Goal: Check status: Check status

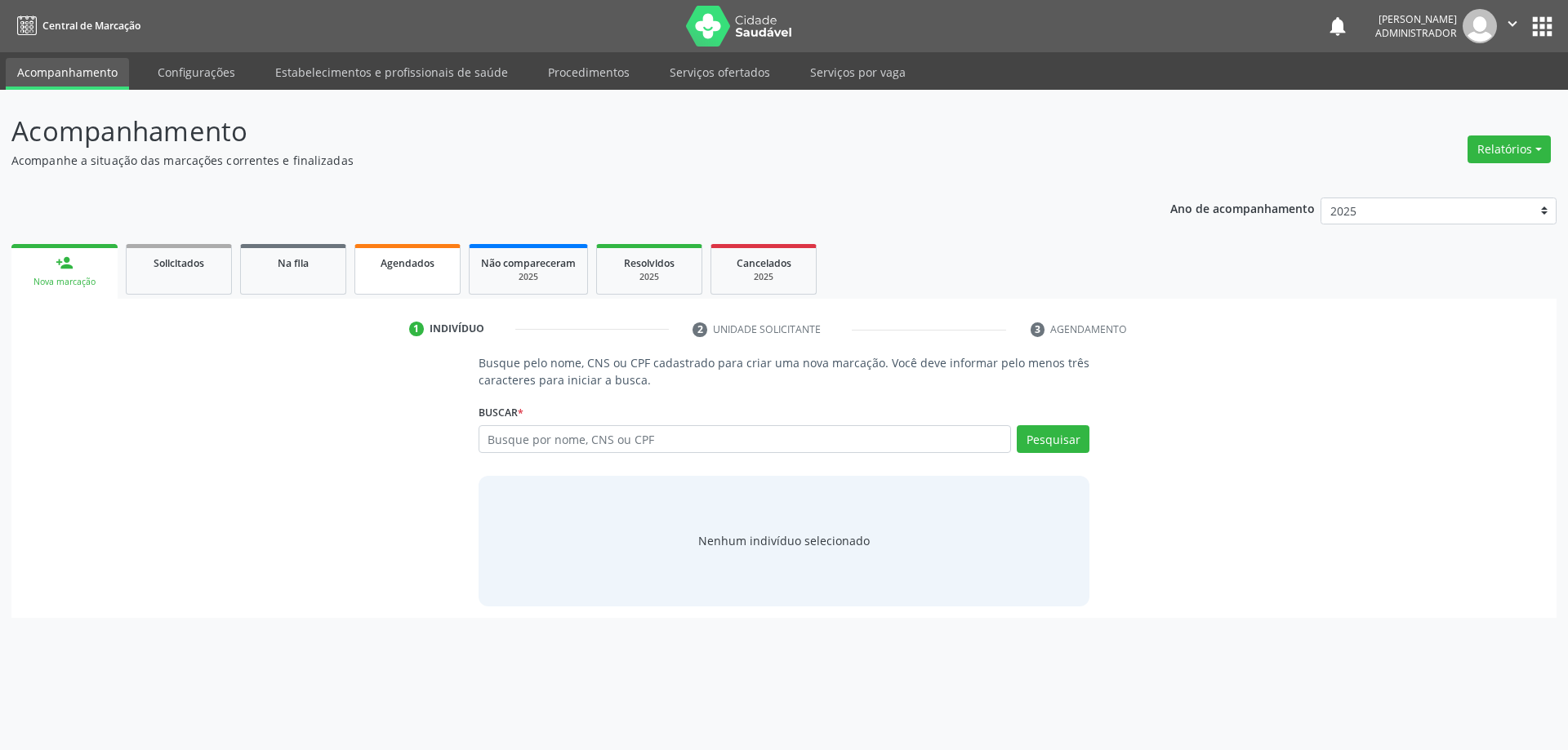
click at [403, 257] on span "Agendados" at bounding box center [407, 263] width 54 height 14
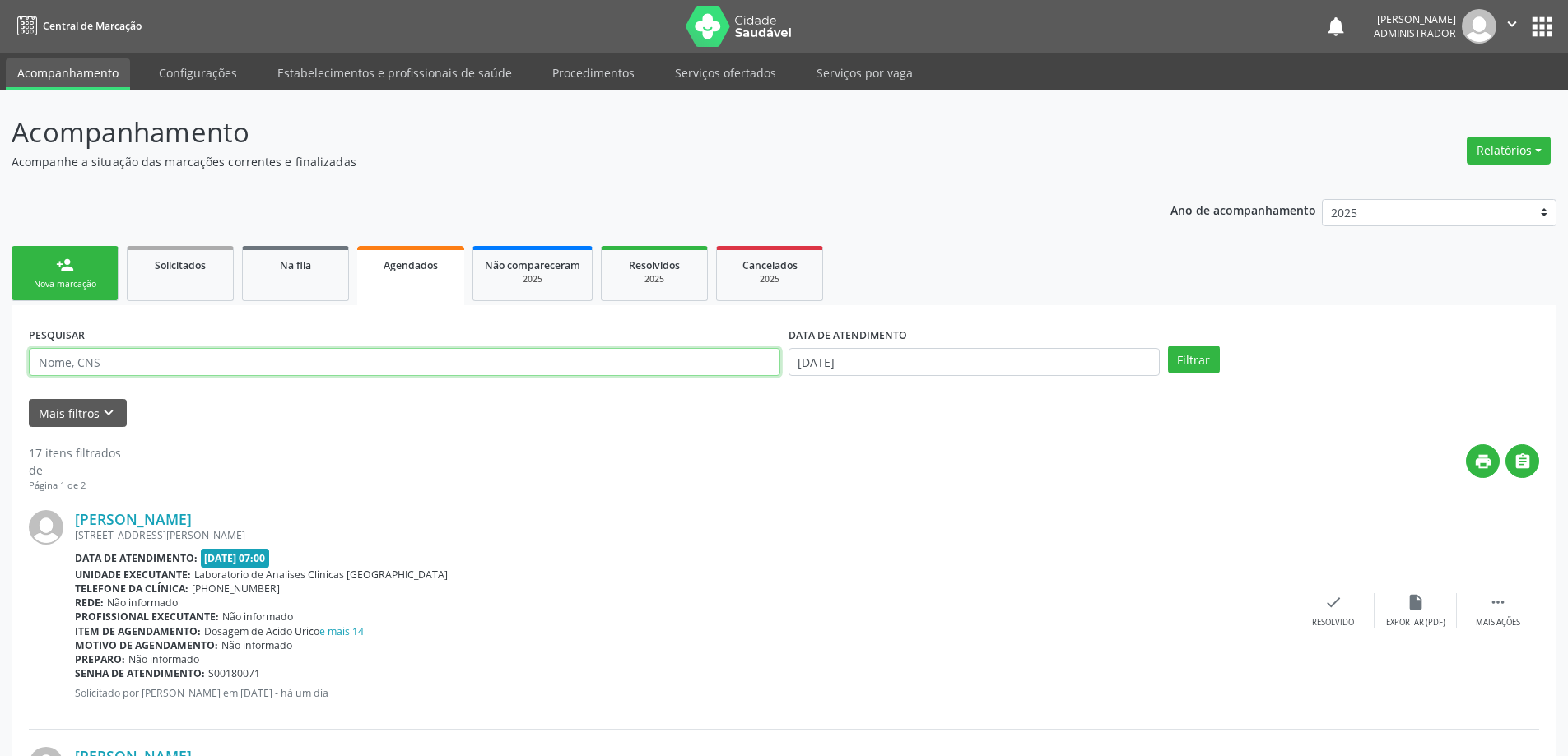
click at [233, 360] on input "text" at bounding box center [404, 362] width 751 height 28
type input "705006013558057"
click at [812, 357] on input "[DATE]" at bounding box center [973, 362] width 371 height 28
click at [1181, 360] on button "Filtrar" at bounding box center [1193, 359] width 51 height 28
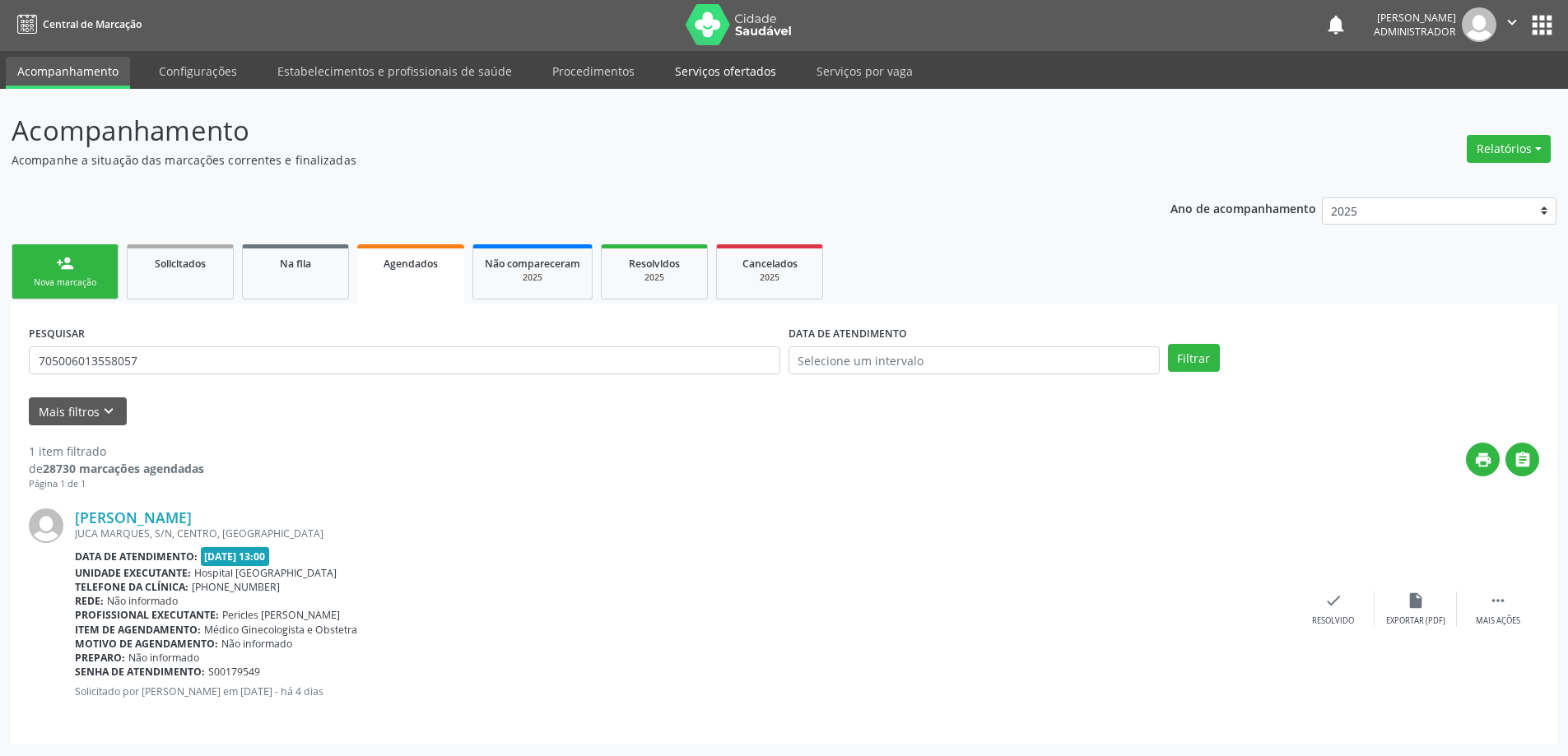
click at [702, 72] on link "Serviços ofertados" at bounding box center [725, 70] width 125 height 29
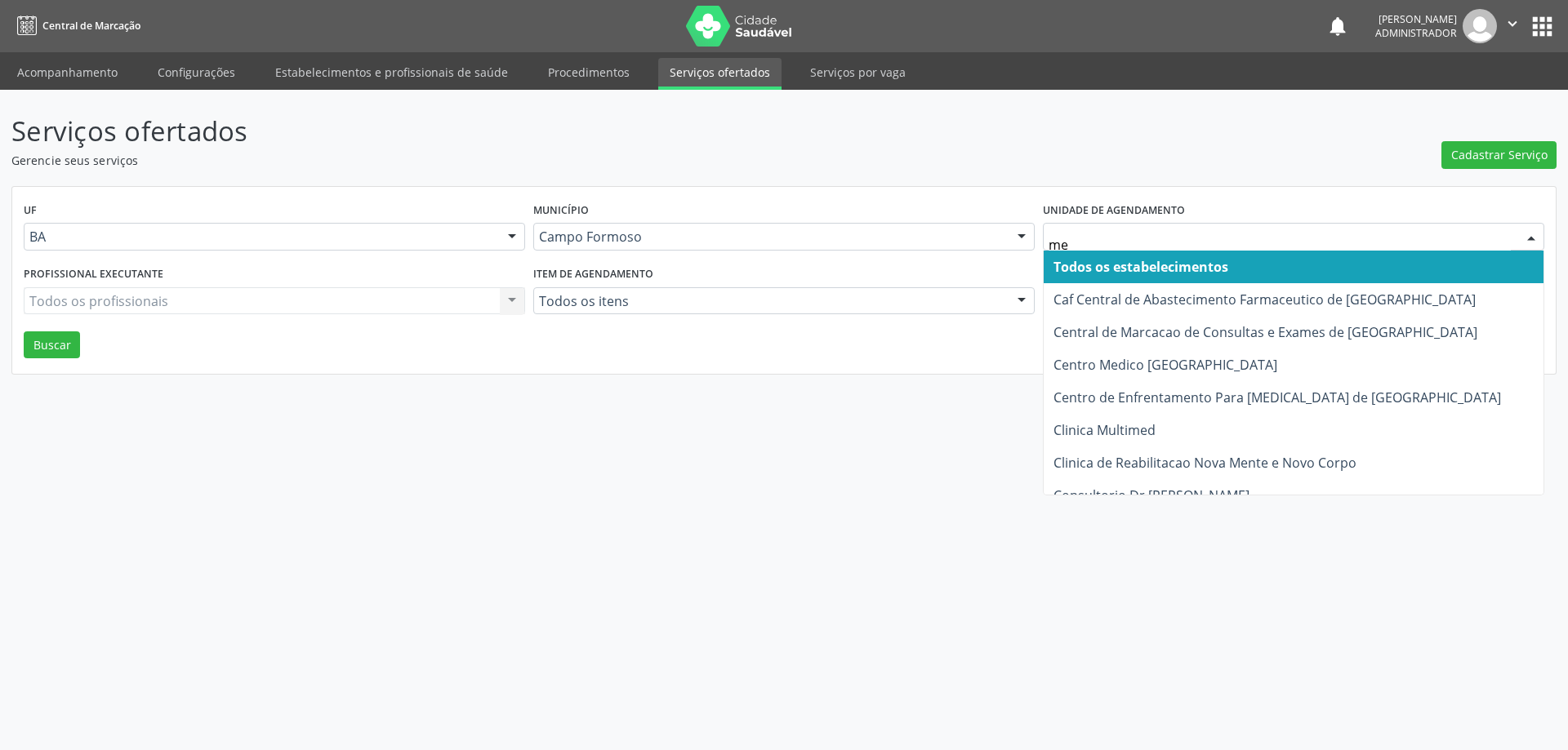
type input "med"
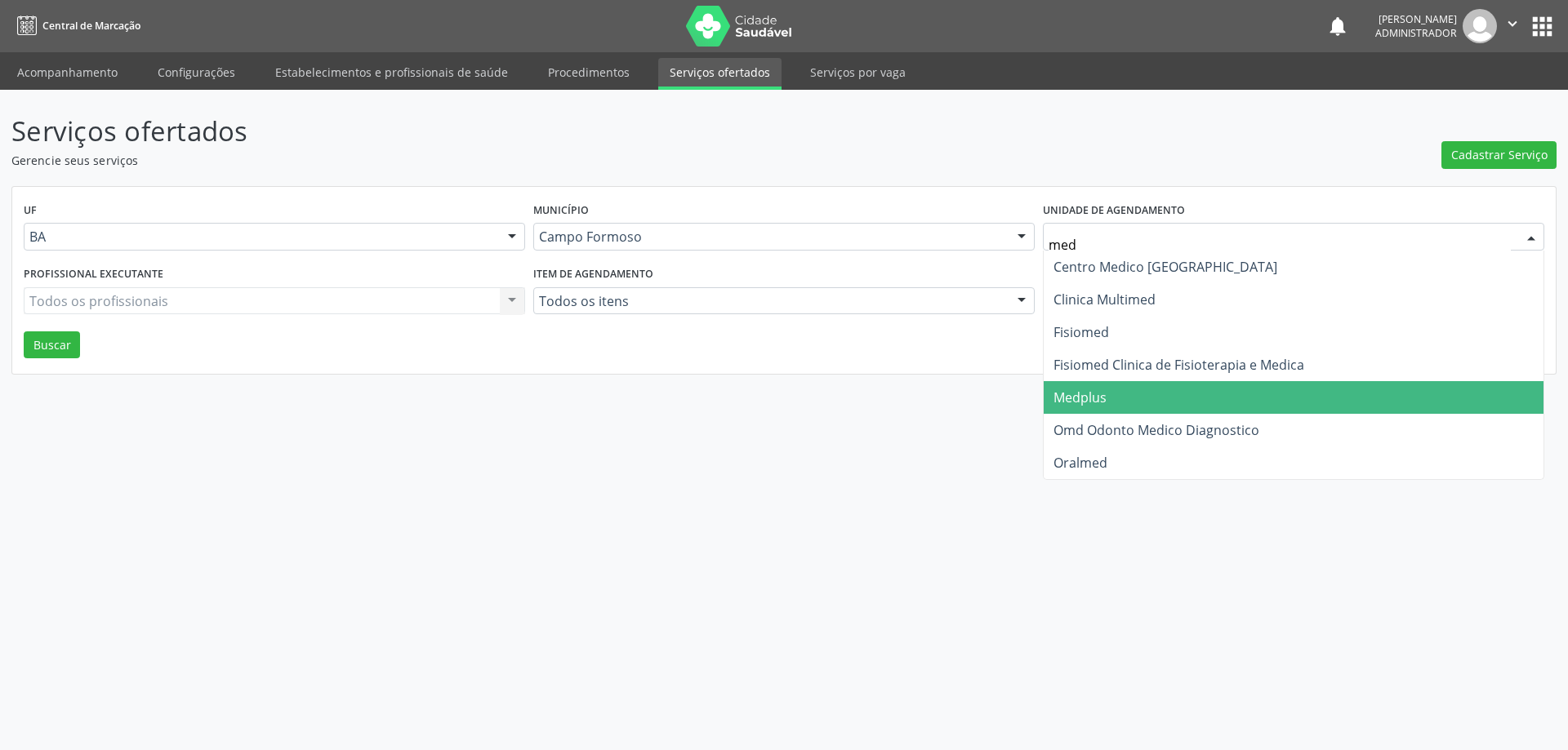
click at [1093, 393] on span "Medplus" at bounding box center [1080, 398] width 53 height 18
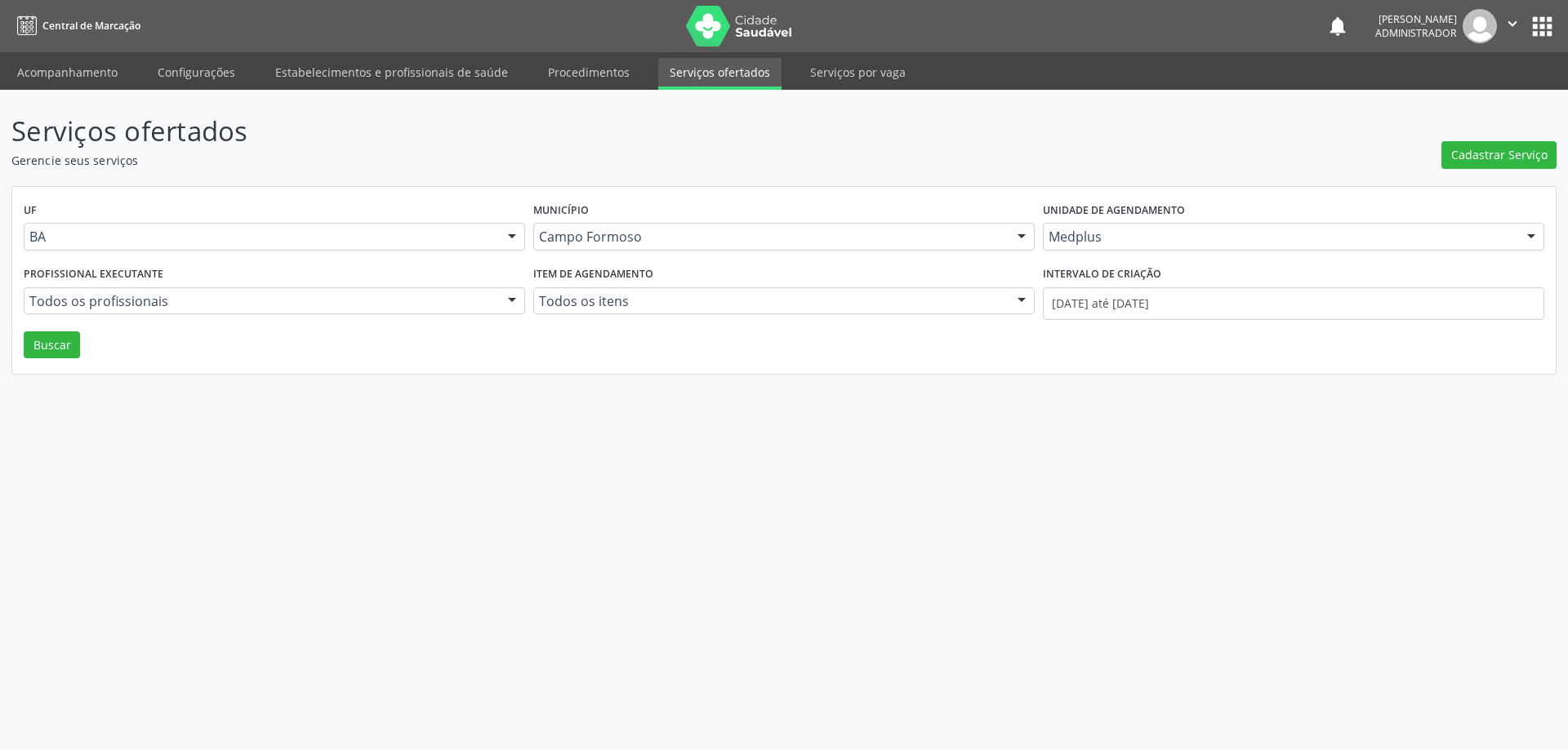
click at [691, 70] on link "Serviços ofertados" at bounding box center [720, 74] width 124 height 31
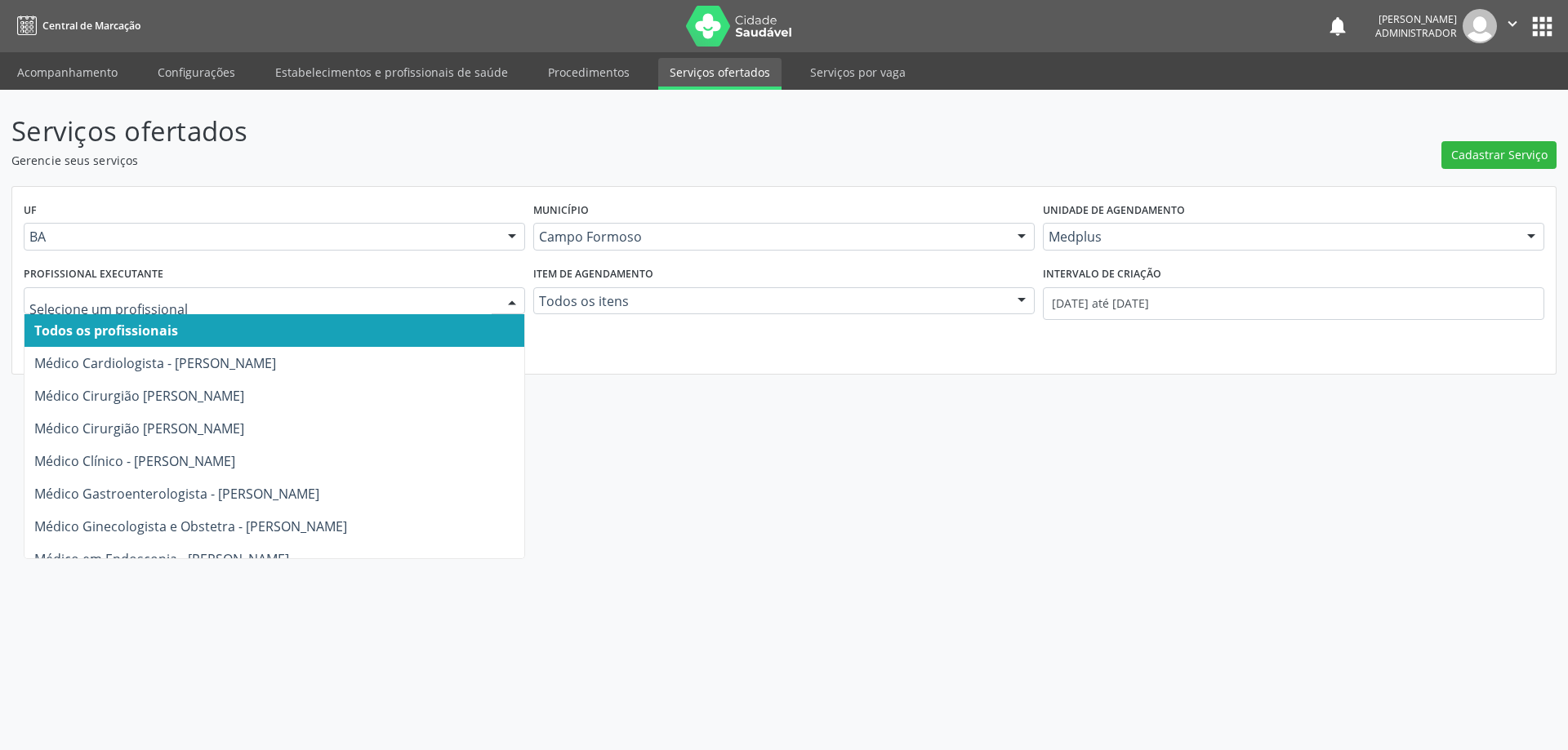
click at [513, 298] on div at bounding box center [512, 302] width 25 height 27
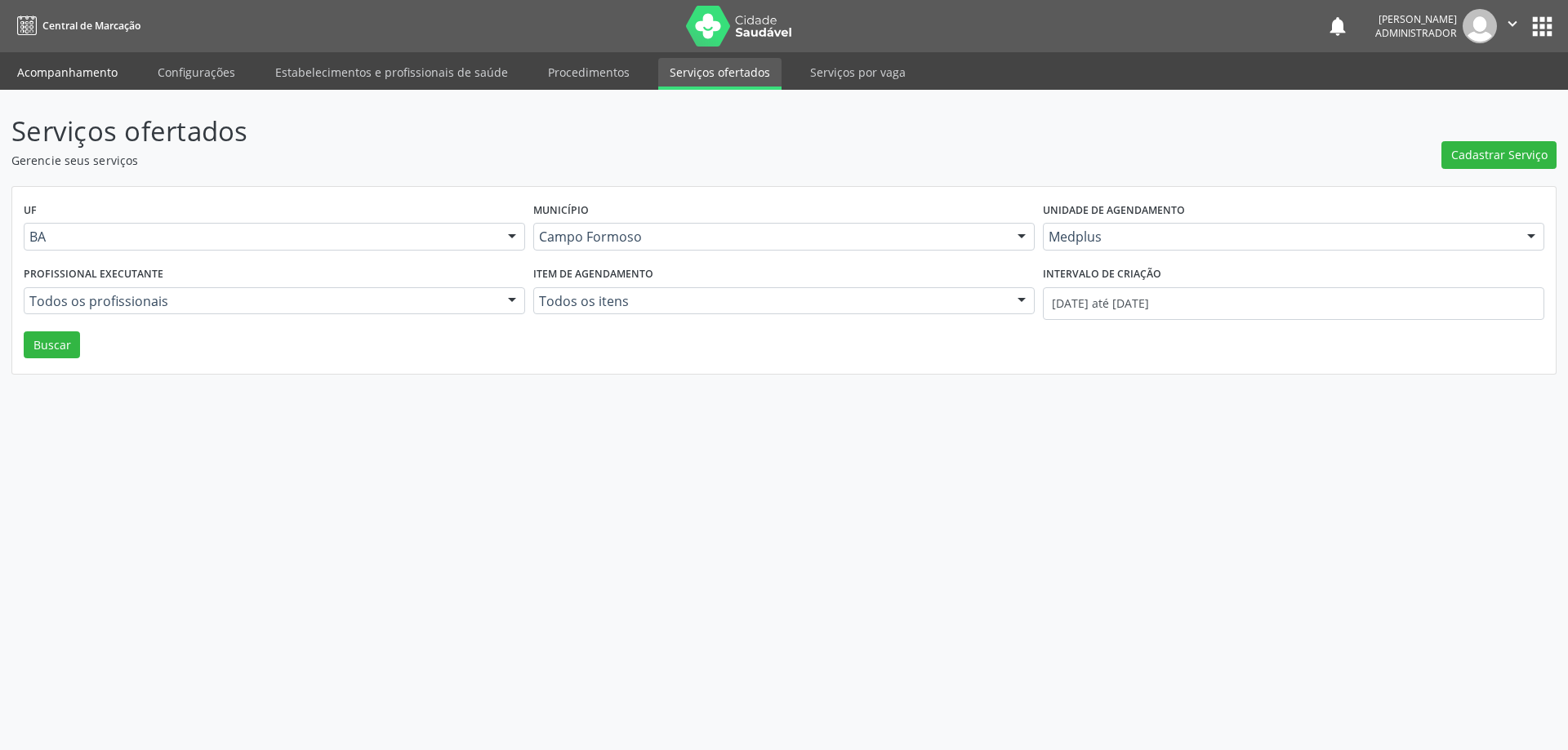
click at [89, 69] on link "Acompanhamento" at bounding box center [68, 72] width 124 height 28
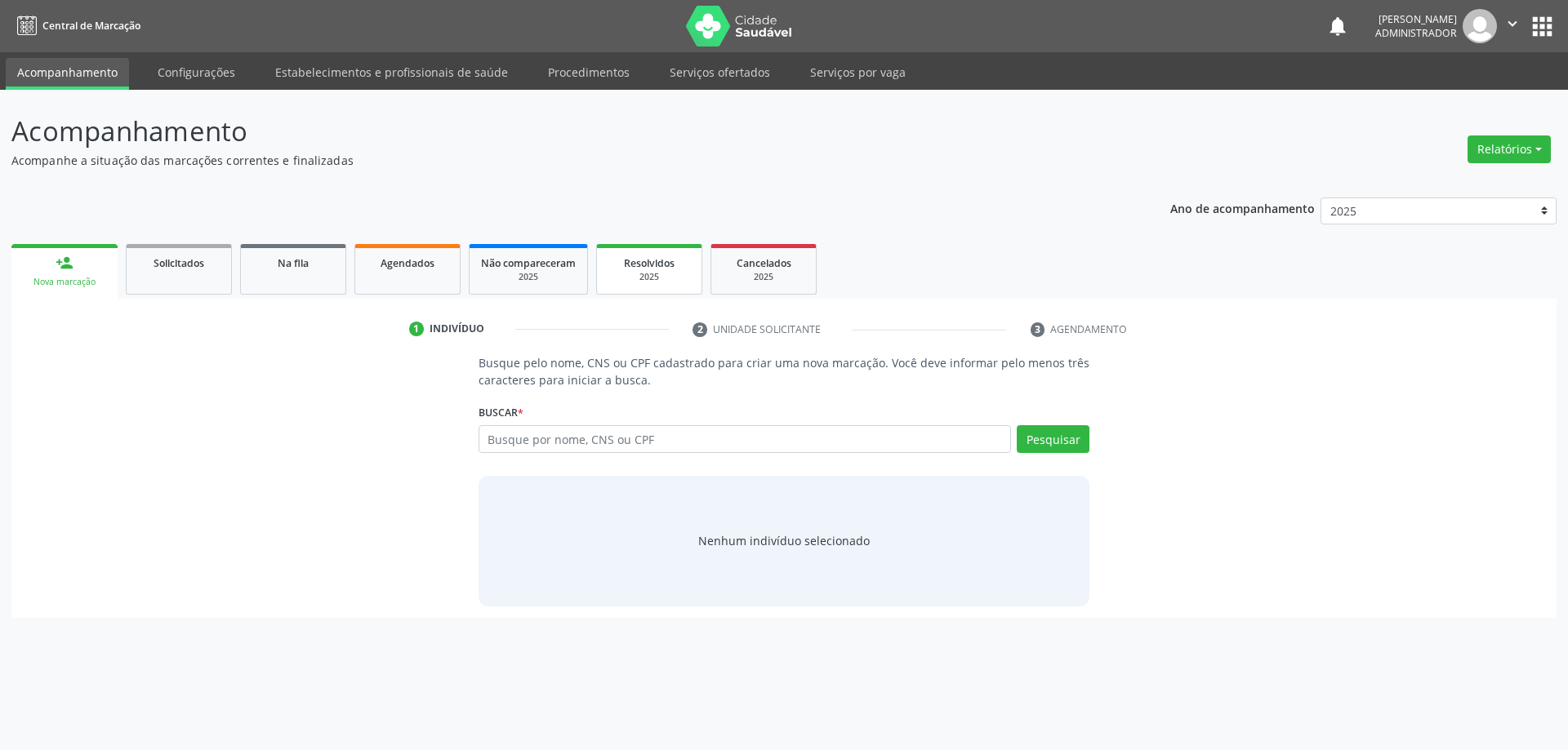
click at [646, 261] on span "Resolvidos" at bounding box center [650, 263] width 51 height 14
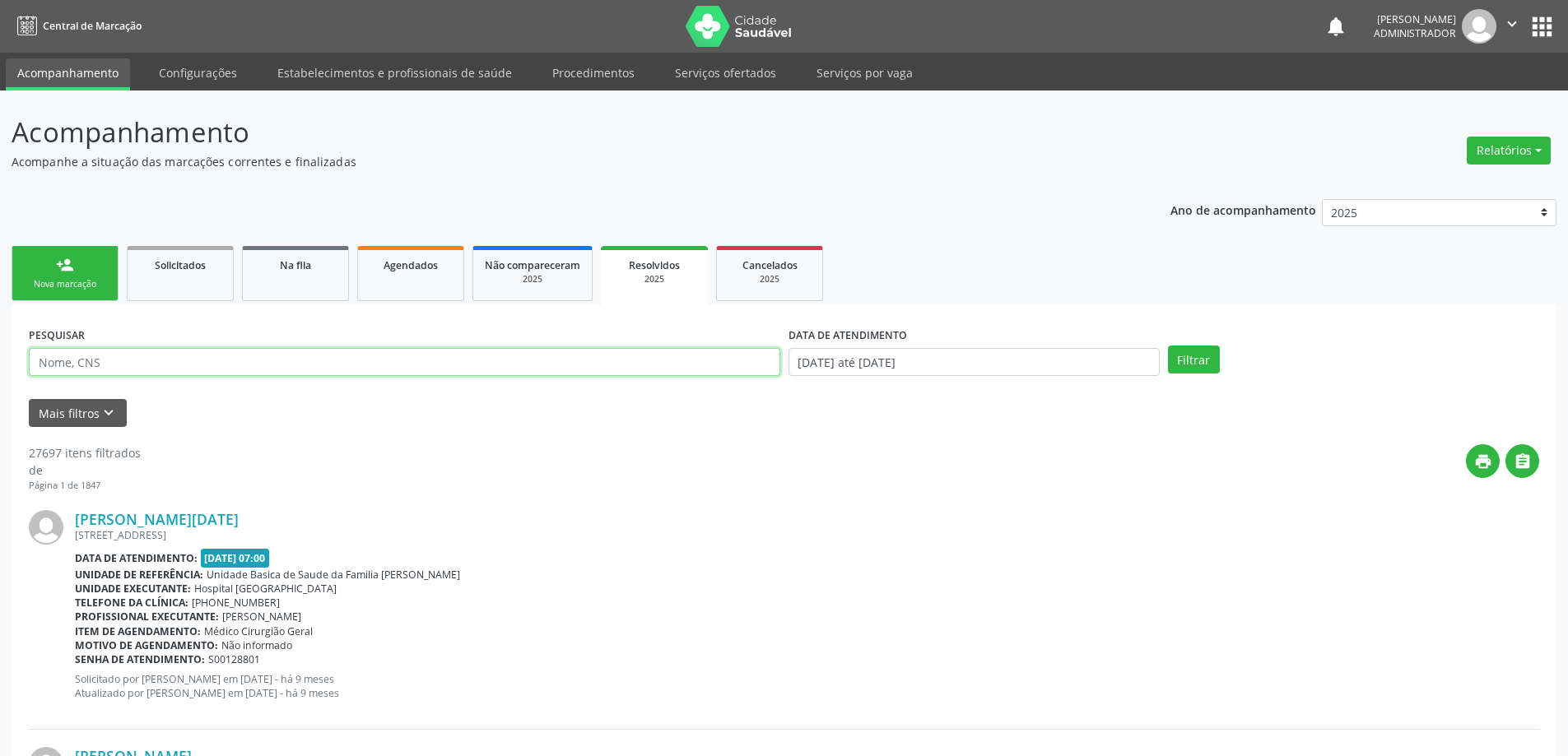
click at [527, 360] on input "text" at bounding box center [404, 362] width 751 height 28
type input "705006013558057"
click at [903, 356] on input "[DATE] até [DATE]" at bounding box center [973, 362] width 371 height 28
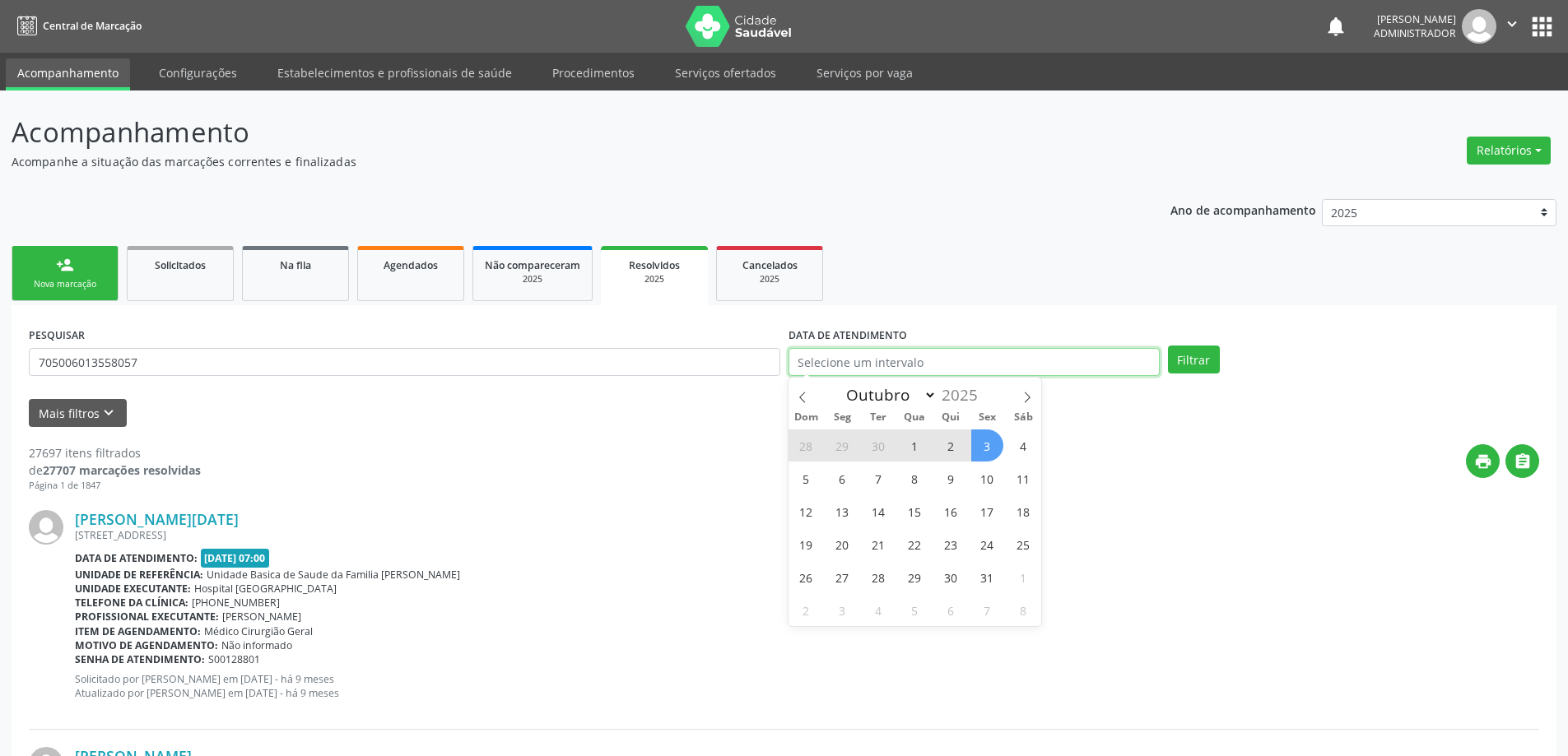
select select "0"
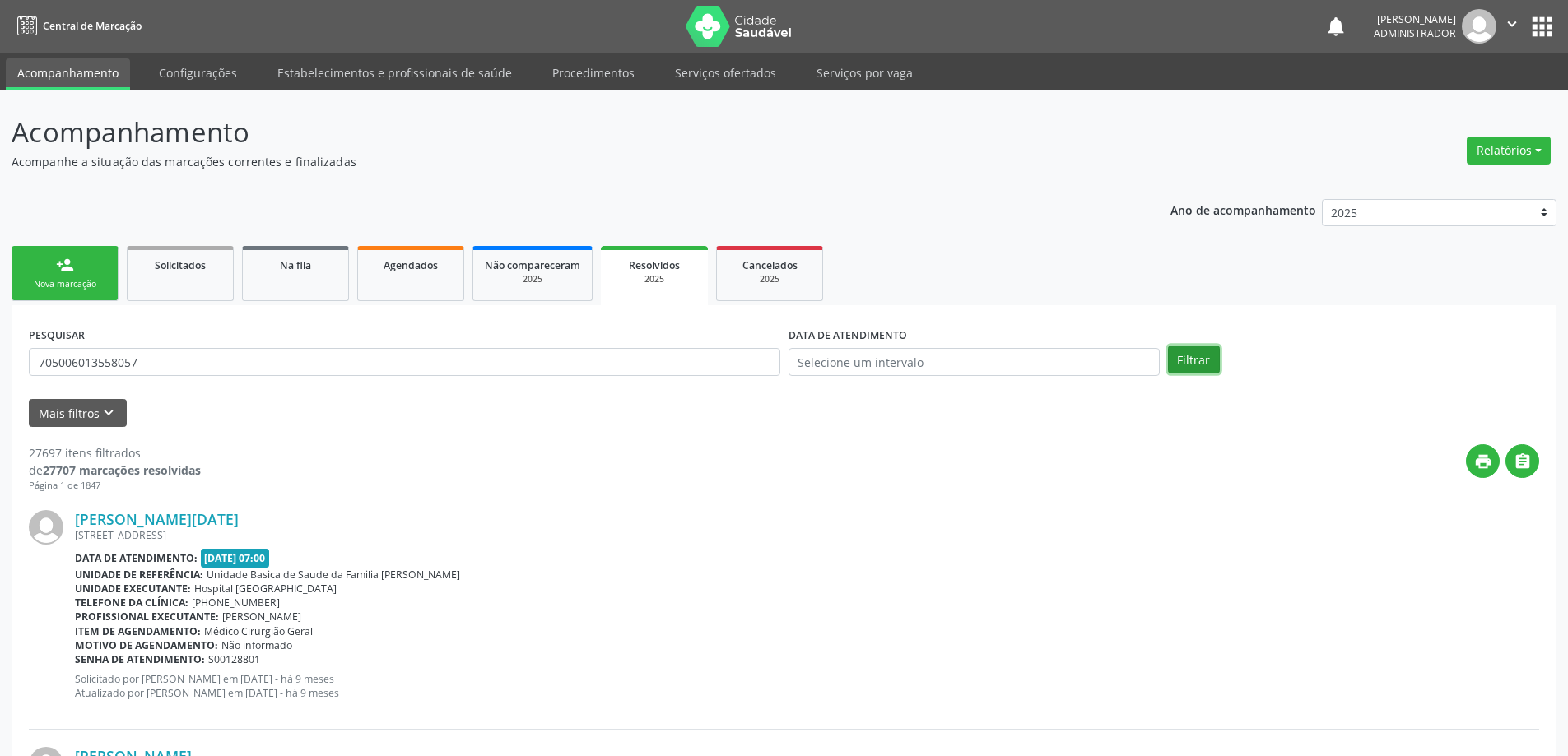
click at [1200, 365] on button "Filtrar" at bounding box center [1193, 359] width 51 height 28
